Goal: Find specific fact: Find specific fact

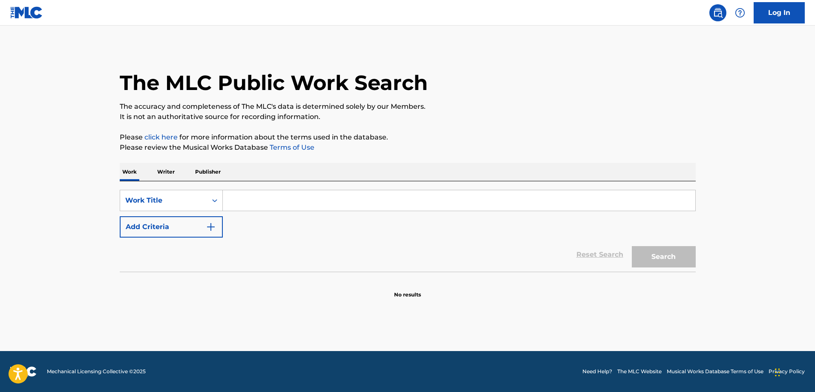
drag, startPoint x: 350, startPoint y: 182, endPoint x: 349, endPoint y: 188, distance: 5.3
click at [350, 183] on div "SearchWithCriteria2268297e-e4b1-42f4-9385-7c46e1ab8173 Work Title Add Criteria …" at bounding box center [408, 226] width 576 height 90
click at [349, 202] on input "Search Form" at bounding box center [459, 200] width 473 height 20
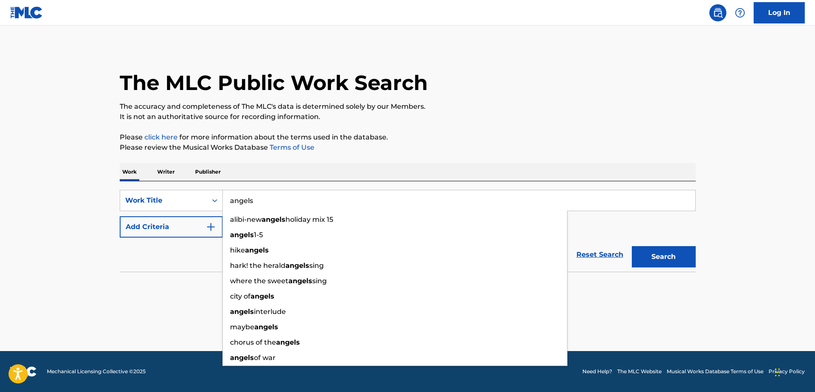
type input "angels"
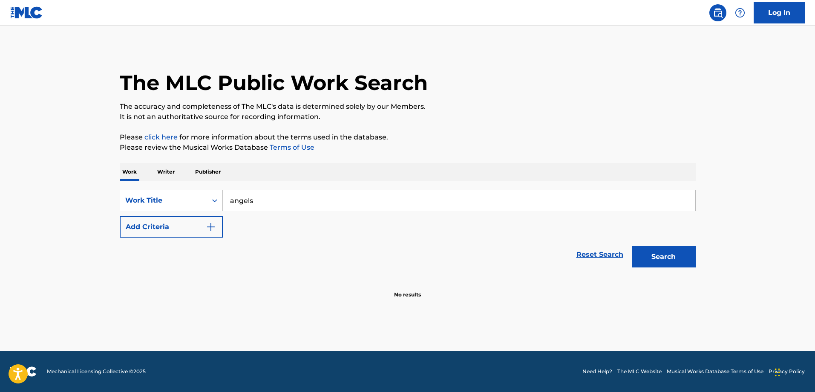
click at [207, 226] on img "Search Form" at bounding box center [211, 227] width 10 height 10
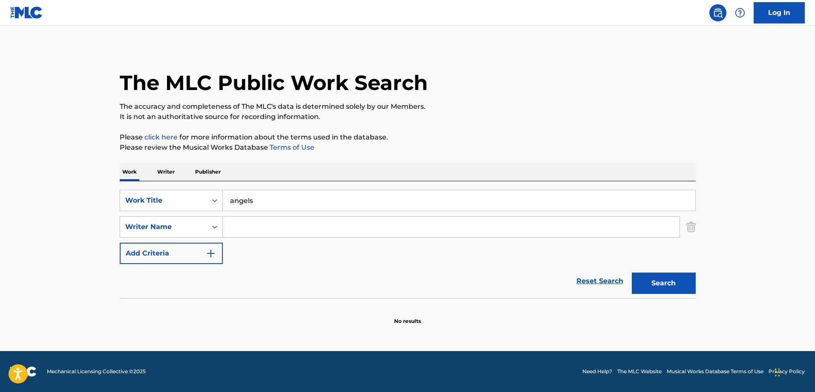
click at [261, 230] on input "Search Form" at bounding box center [451, 227] width 457 height 20
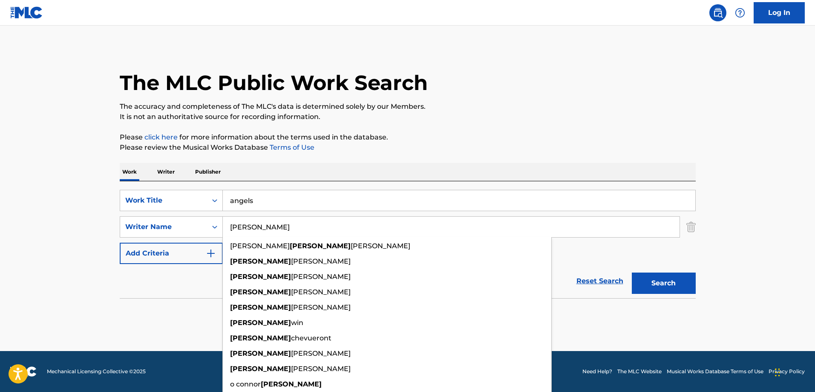
click at [632, 272] on button "Search" at bounding box center [664, 282] width 64 height 21
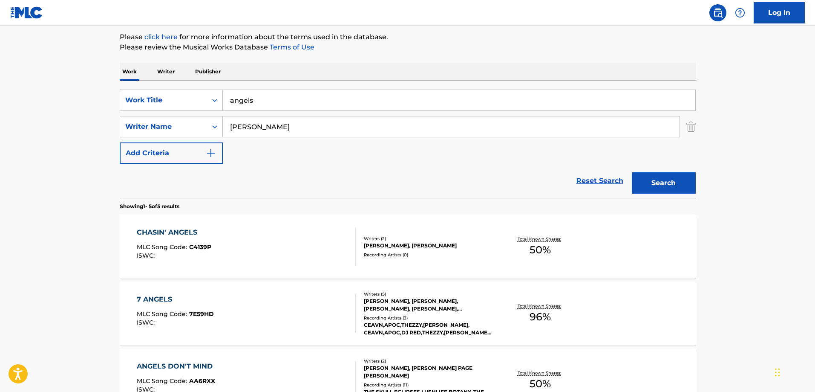
scroll to position [85, 0]
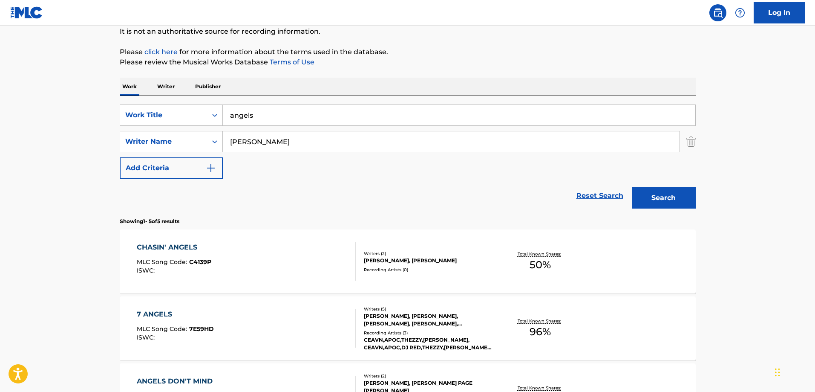
click at [250, 144] on input "[PERSON_NAME]" at bounding box center [451, 141] width 457 height 20
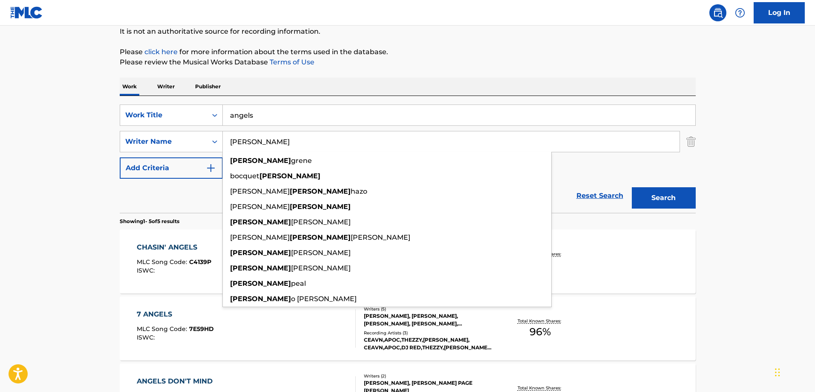
click at [632, 187] on button "Search" at bounding box center [664, 197] width 64 height 21
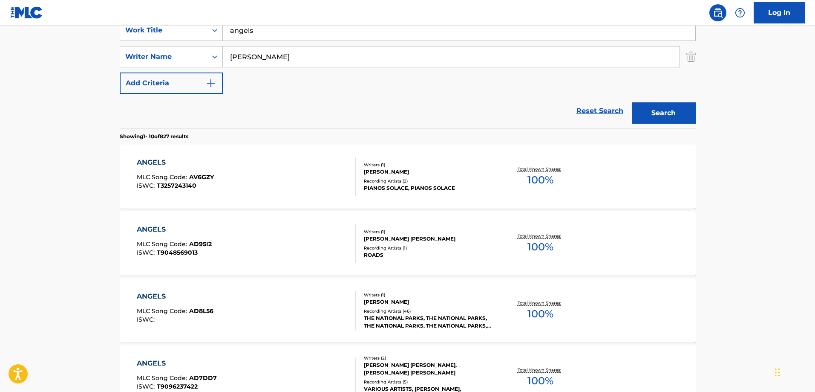
scroll to position [171, 0]
click at [265, 55] on input "[PERSON_NAME]" at bounding box center [451, 56] width 457 height 20
type input "guy"
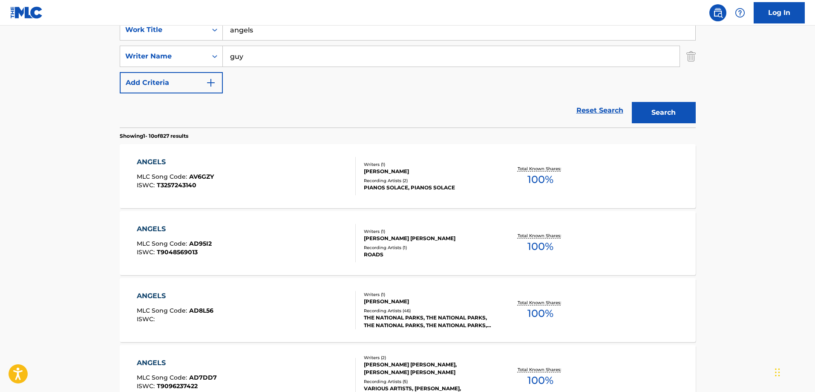
click at [632, 102] on button "Search" at bounding box center [664, 112] width 64 height 21
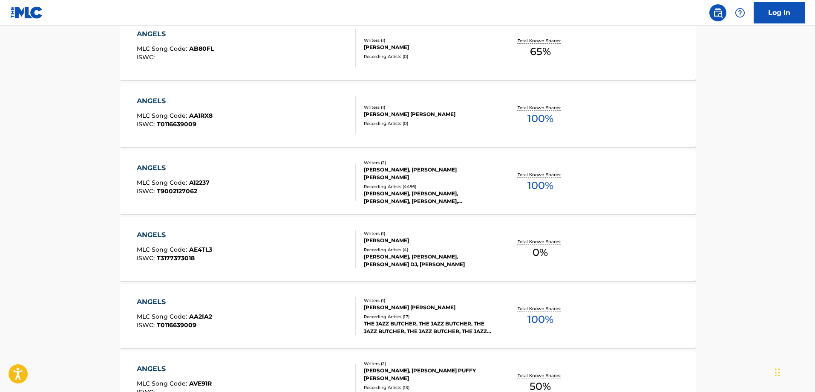
scroll to position [256, 0]
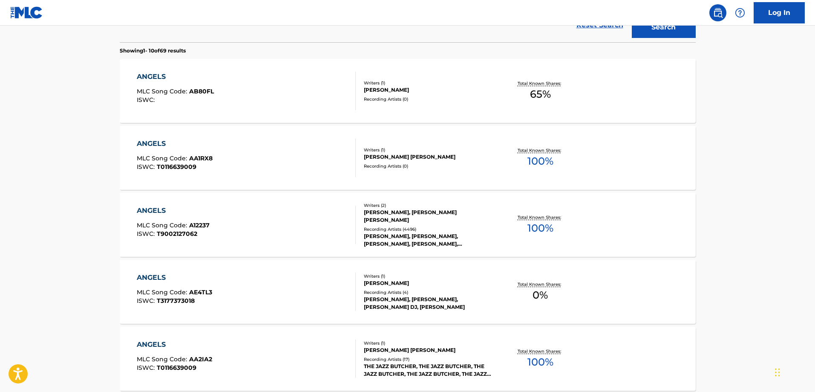
click at [150, 212] on div "ANGELS" at bounding box center [173, 210] width 73 height 10
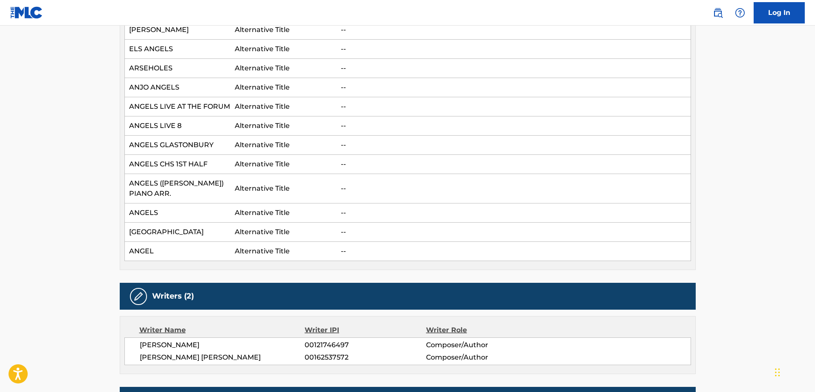
scroll to position [810, 0]
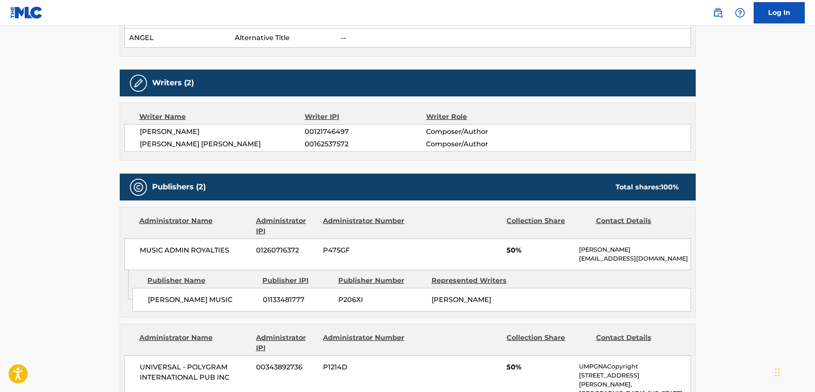
click at [194, 127] on span "[PERSON_NAME]" at bounding box center [222, 132] width 165 height 10
copy div "[PERSON_NAME]"
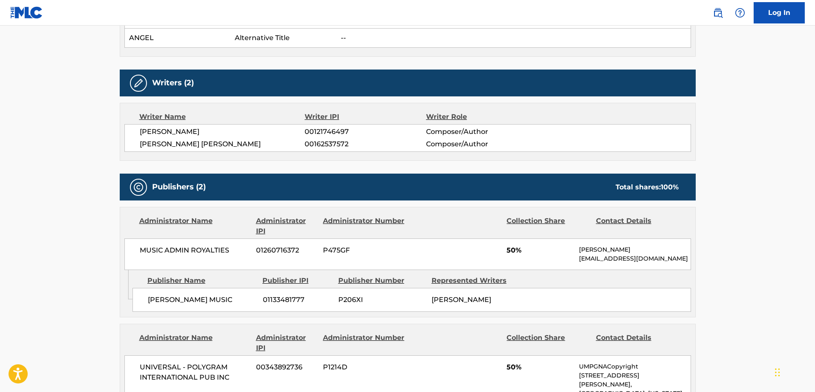
click at [158, 139] on span "[PERSON_NAME] [PERSON_NAME]" at bounding box center [222, 144] width 165 height 10
copy div "[PERSON_NAME] [PERSON_NAME]"
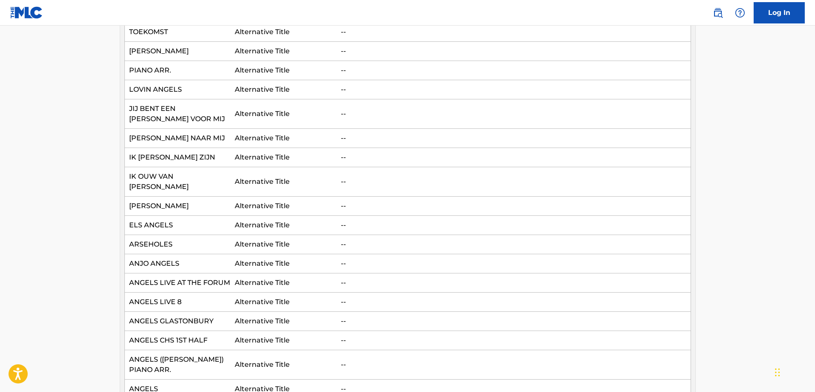
scroll to position [53, 0]
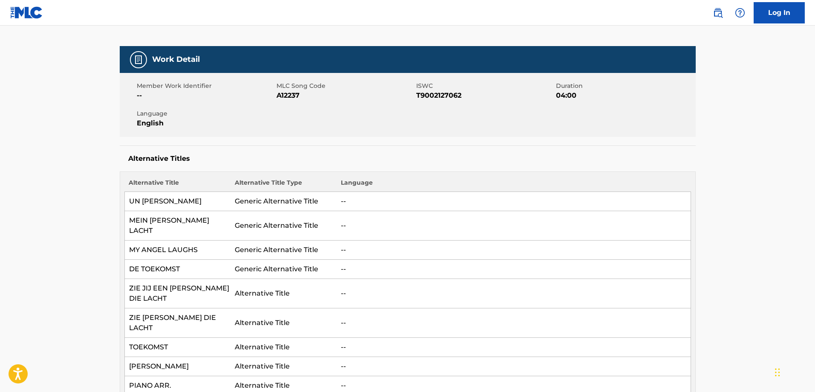
drag, startPoint x: 132, startPoint y: 98, endPoint x: 145, endPoint y: -16, distance: 114.5
